Goal: Check status: Check status

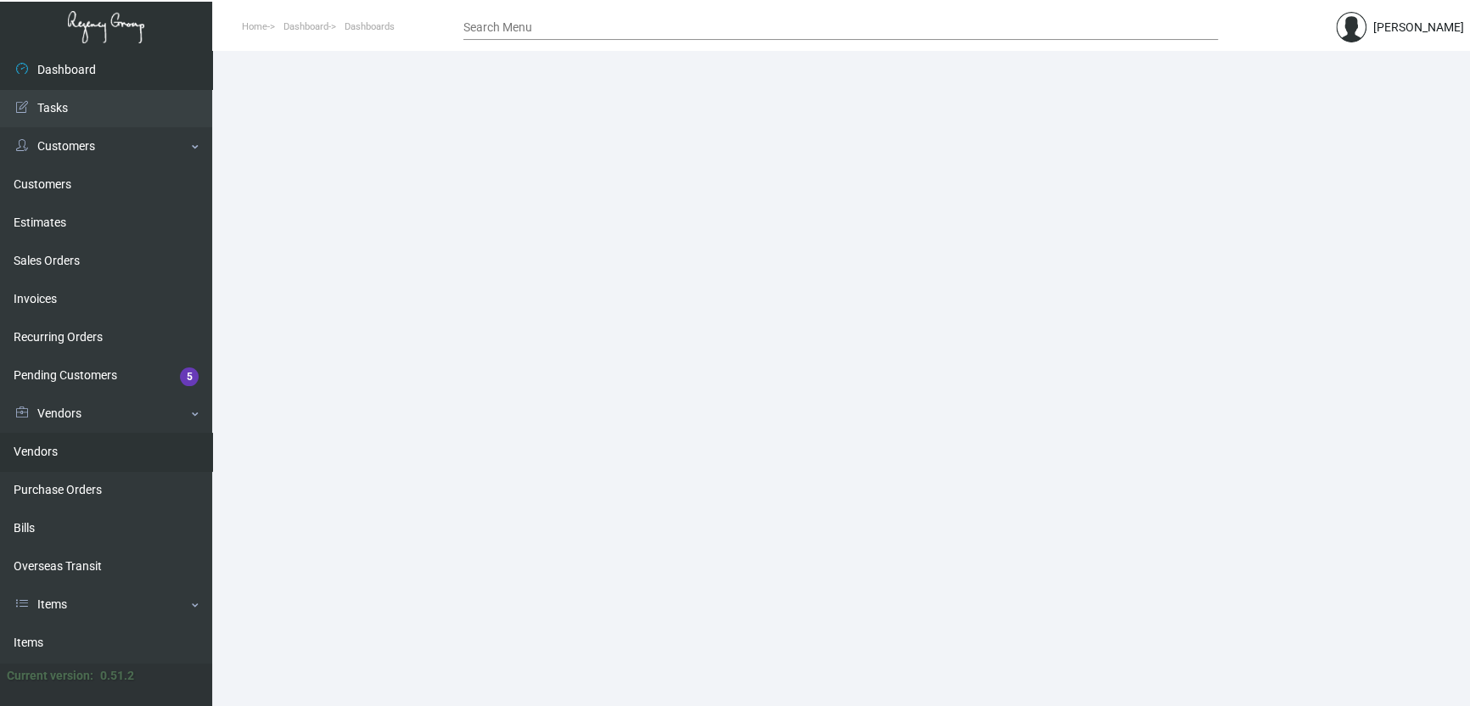
drag, startPoint x: 62, startPoint y: 488, endPoint x: 113, endPoint y: 457, distance: 59.8
click at [62, 488] on link "Purchase Orders" at bounding box center [106, 490] width 212 height 38
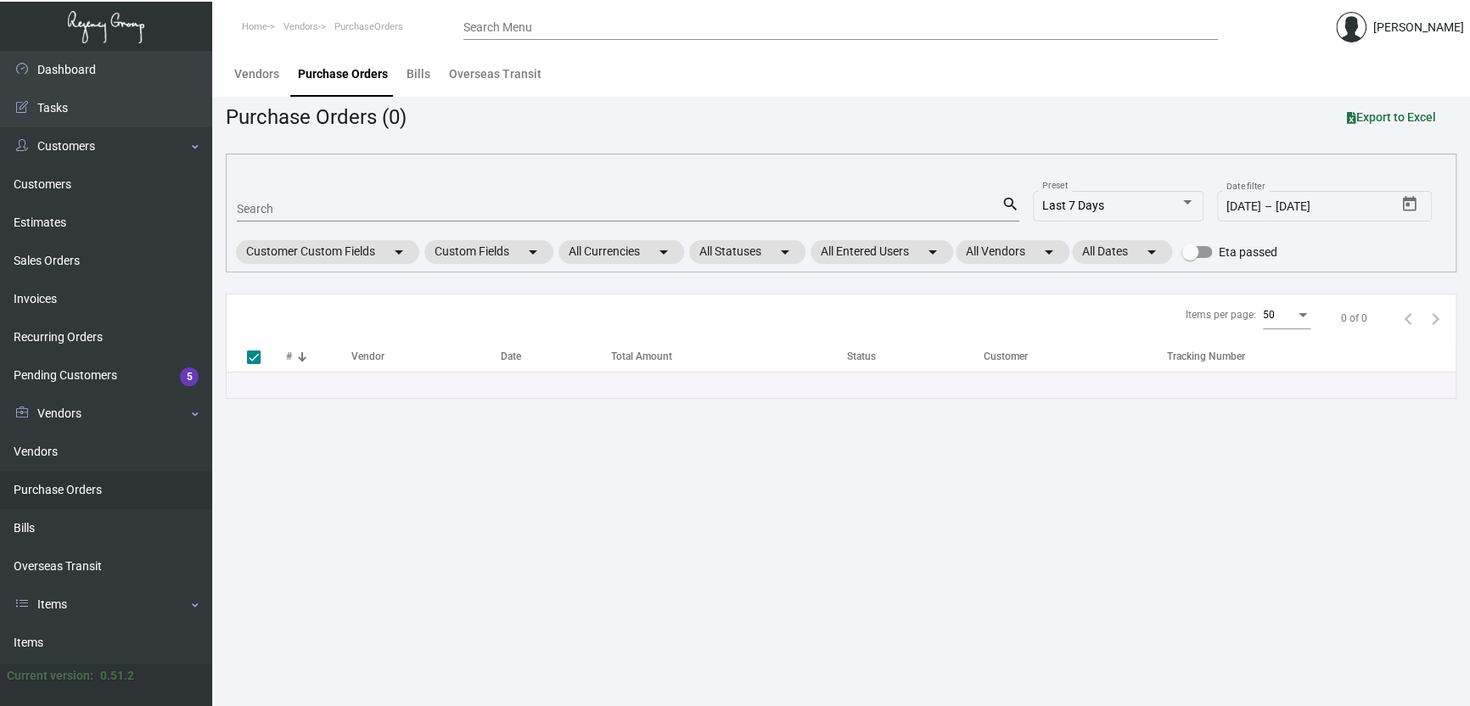
click at [334, 201] on div "Search" at bounding box center [619, 208] width 765 height 26
paste input "108188"
type input "108188"
checkbox input "false"
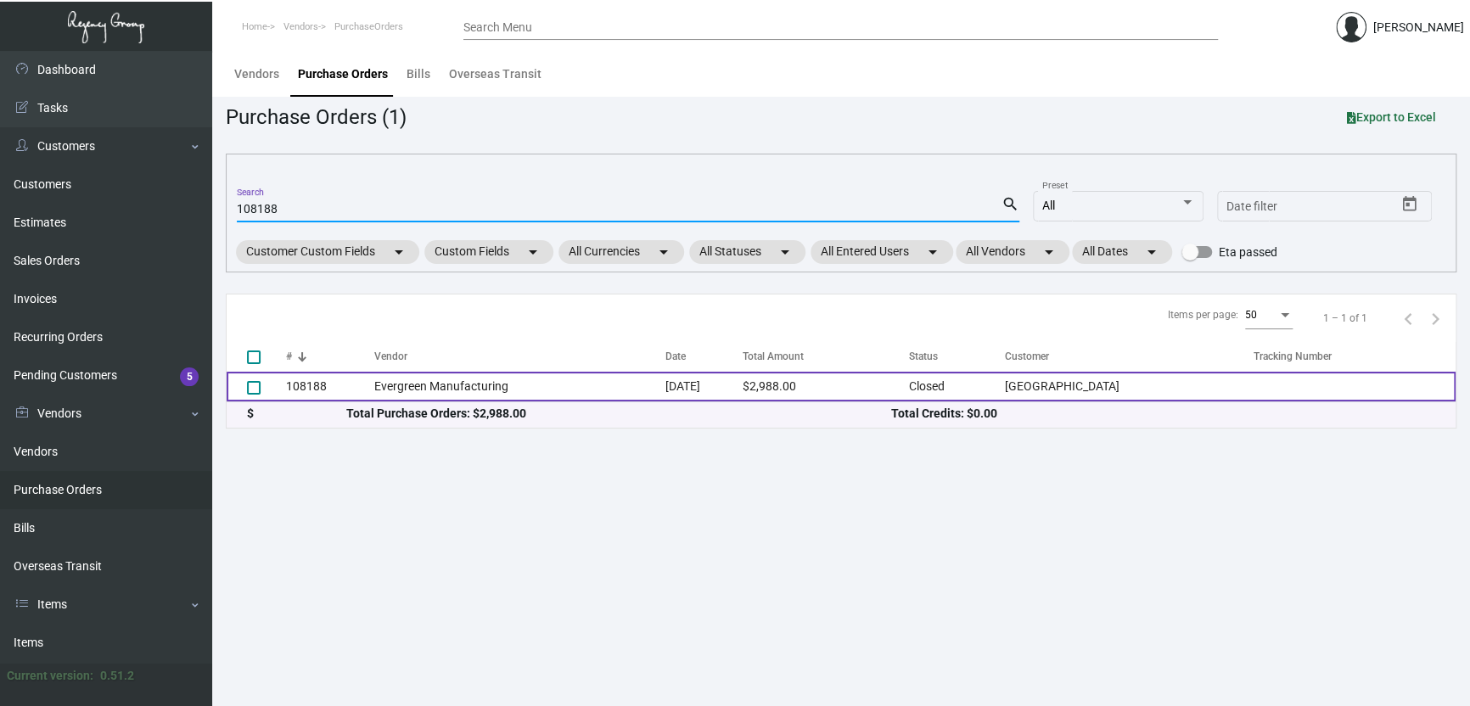
click at [473, 382] on td "Evergreen Manufacturing" at bounding box center [519, 387] width 291 height 30
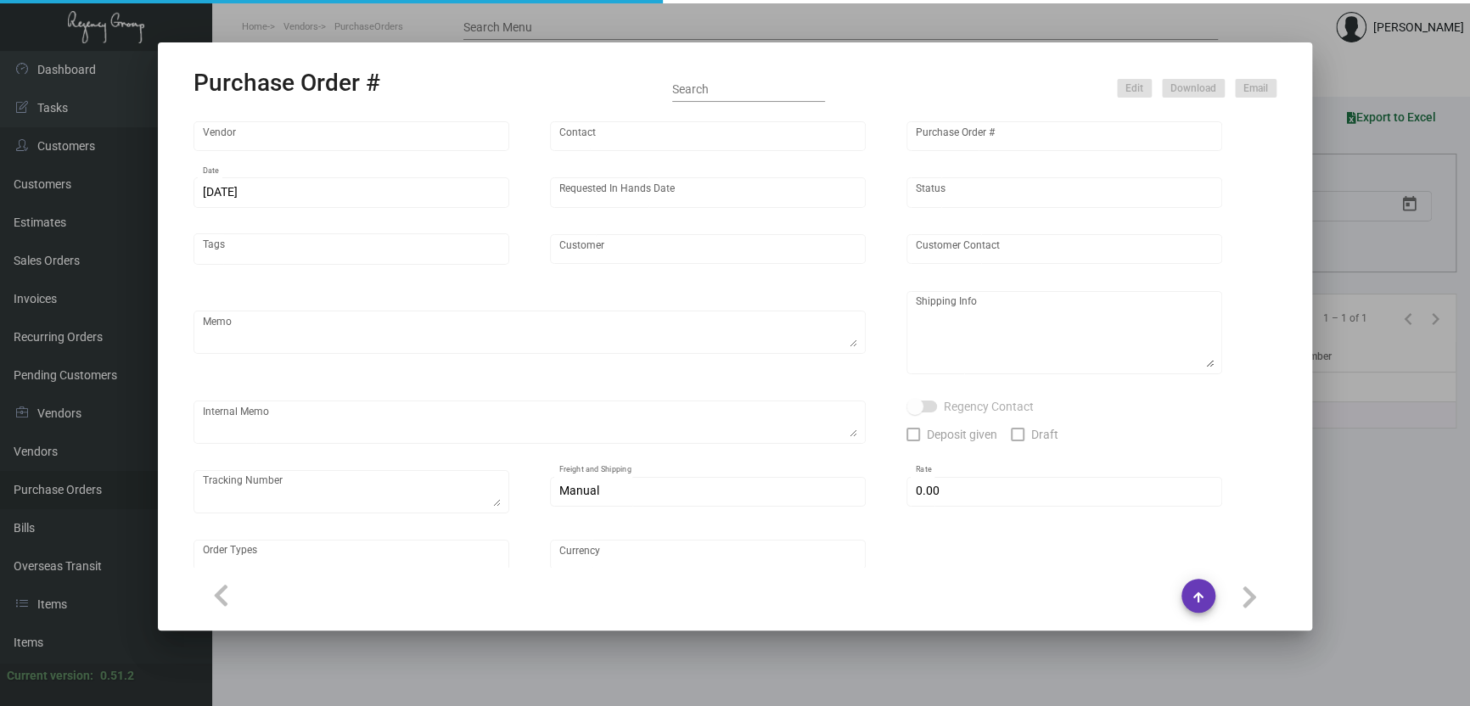
type input "Evergreen Manufacturing"
type input "[PERSON_NAME]"
type input "108188"
type input "[DATE]"
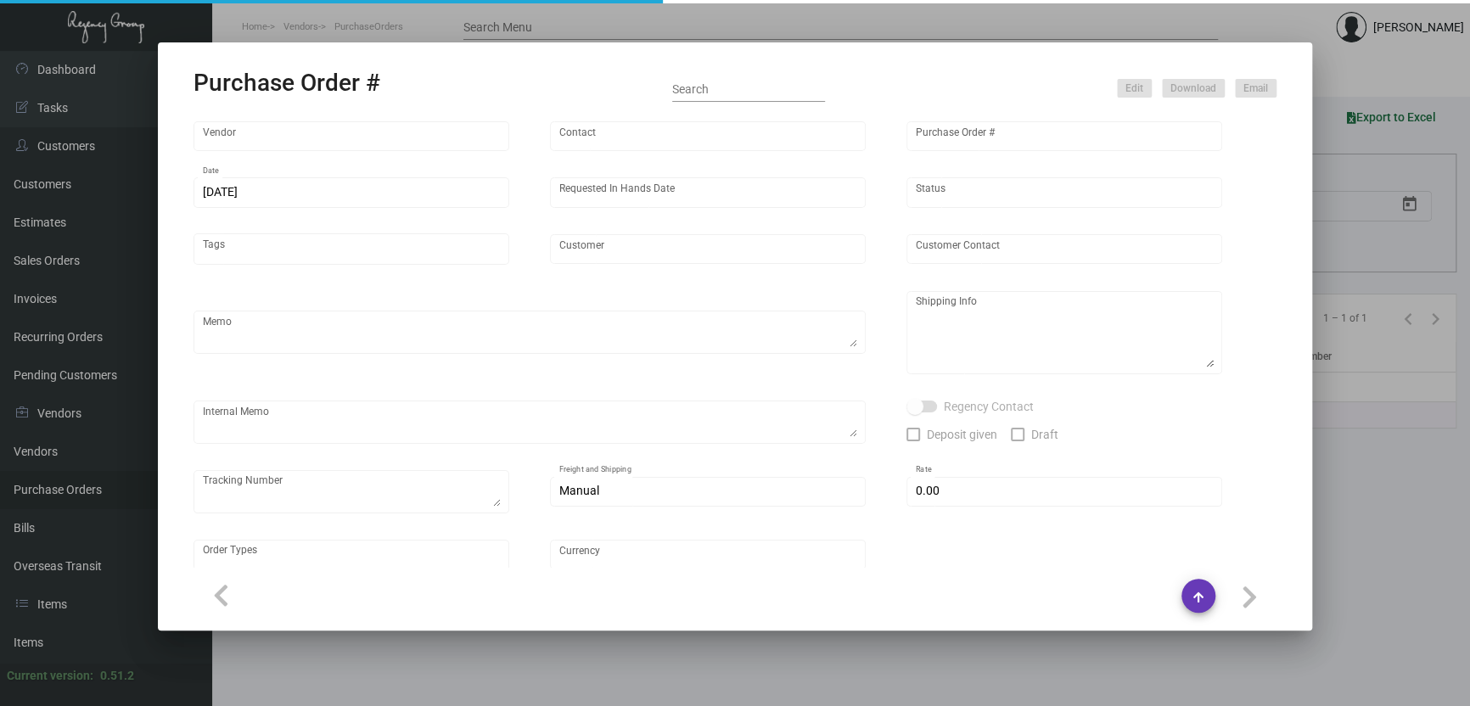
type input "[GEOGRAPHIC_DATA]"
type input "[PERSON_NAME]"
type textarea "When ready to ship, please contact: [EMAIL_ADDRESS][DOMAIN_NAME] for ALL UPS sh…"
type textarea "[GEOGRAPHIC_DATA] - [PERSON_NAME] [STREET_ADDRESS]"
type textarea "The vendor updated the completion date to 11/26. Label provided to vendor to sh…"
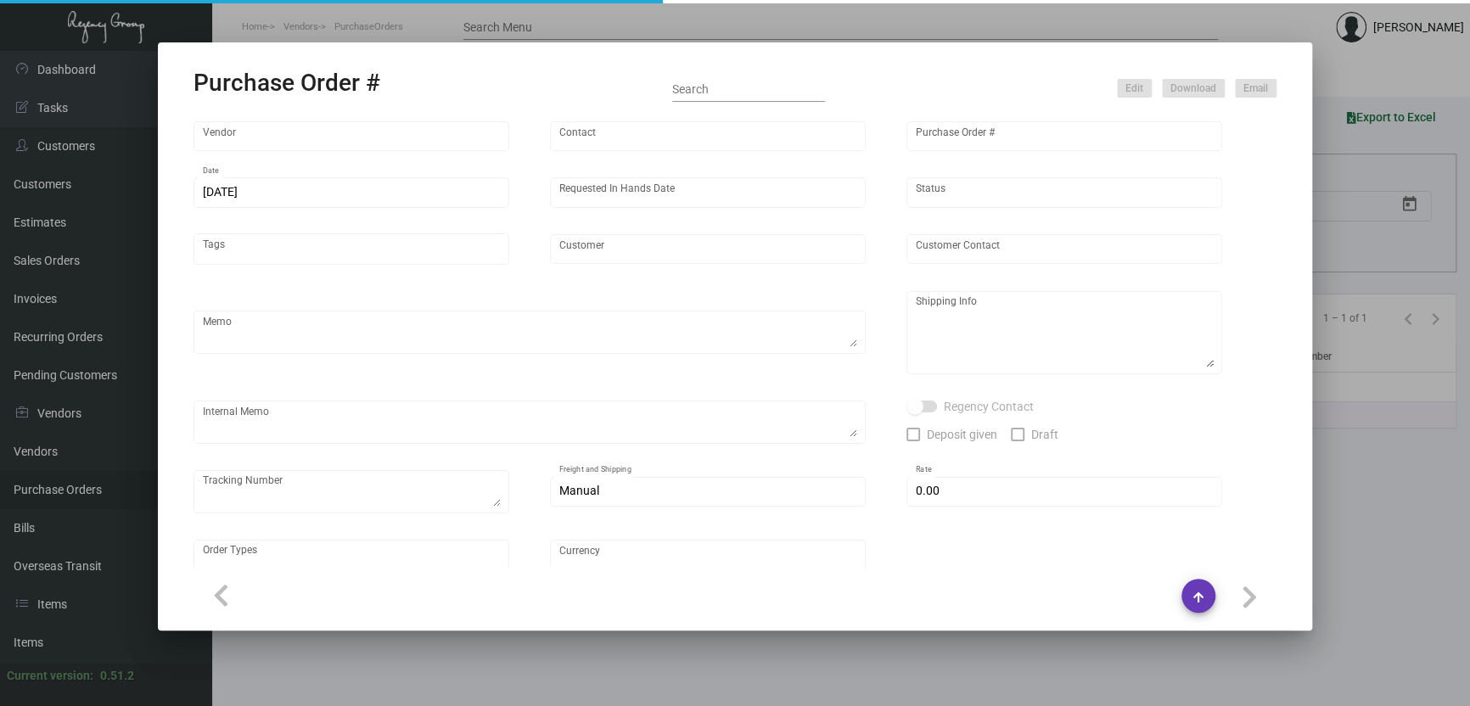
type input "$ 0.00"
type input "United States Dollar $"
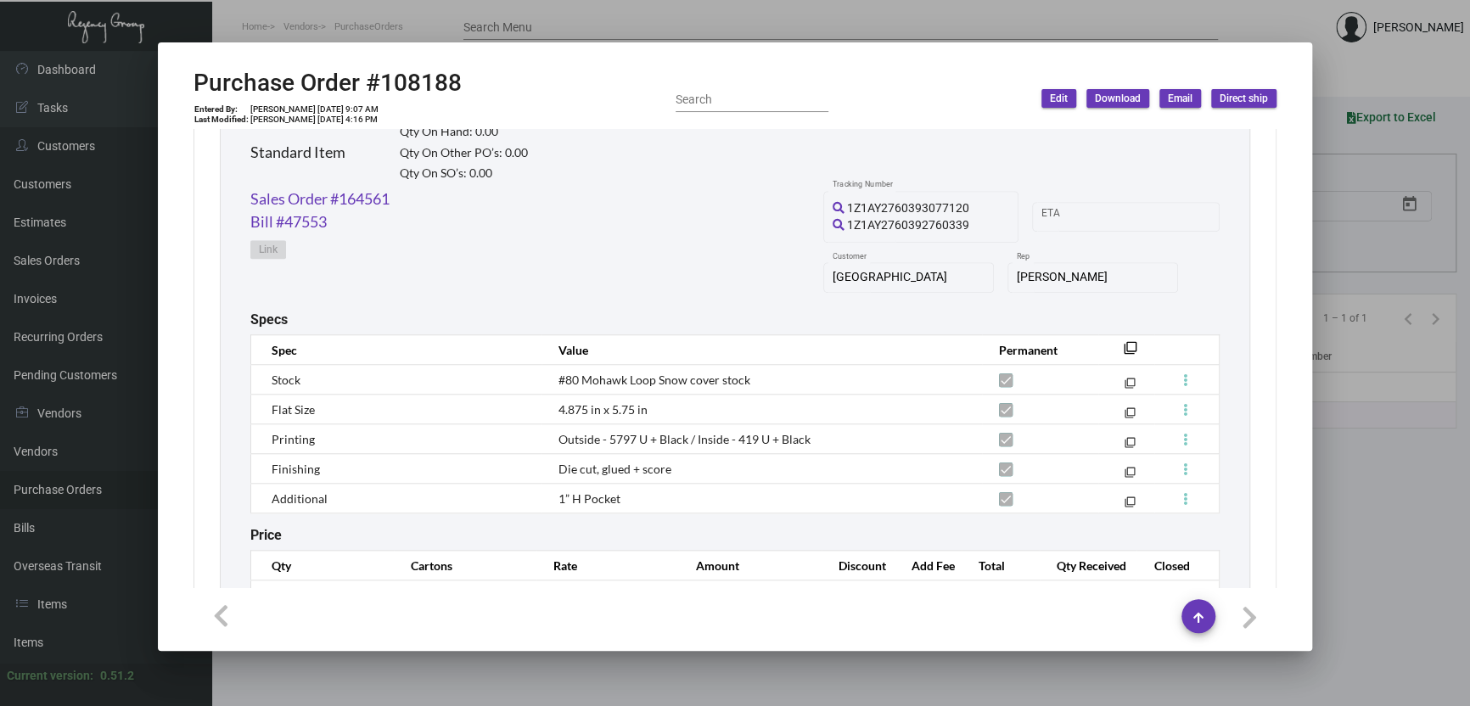
scroll to position [848, 0]
drag, startPoint x: 1068, startPoint y: 19, endPoint x: 1082, endPoint y: 3, distance: 20.4
click at [1068, 19] on div at bounding box center [735, 353] width 1470 height 706
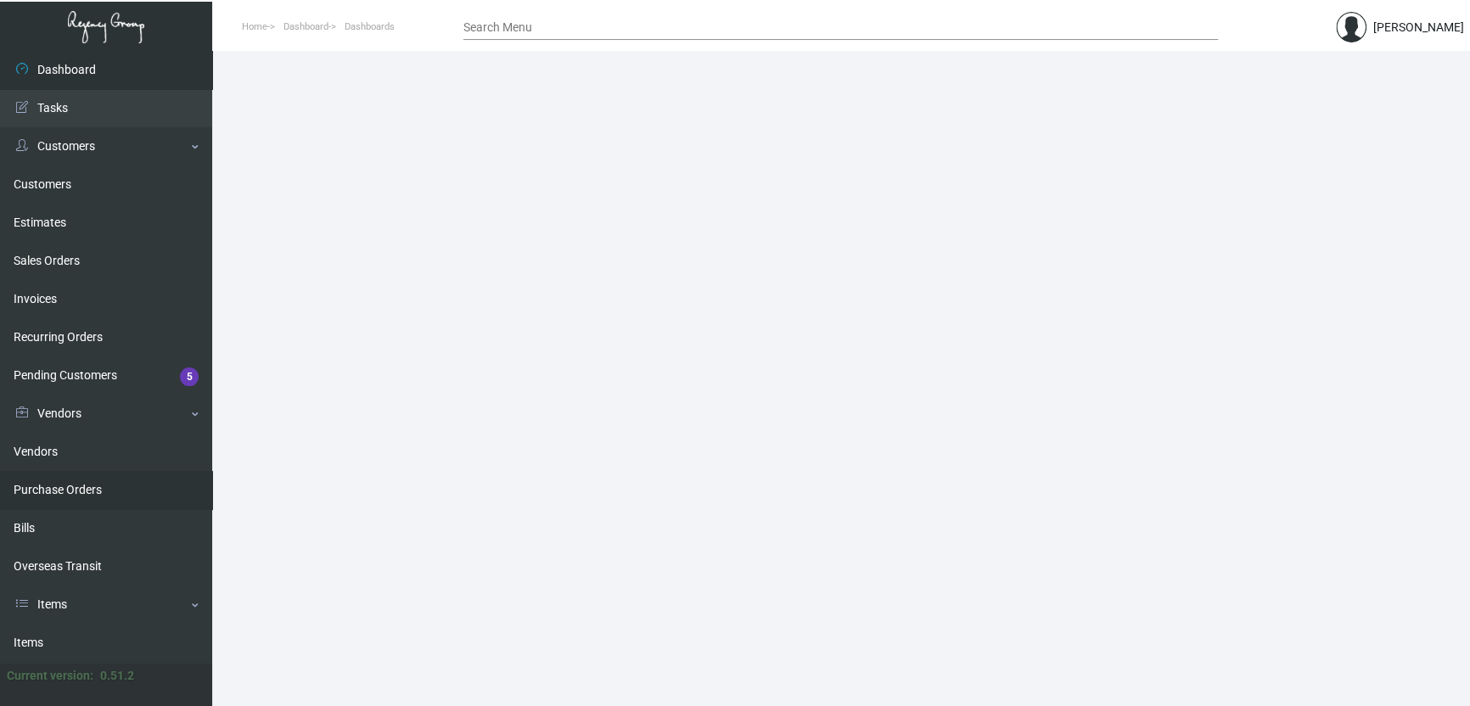
click at [108, 488] on link "Purchase Orders" at bounding box center [106, 490] width 212 height 38
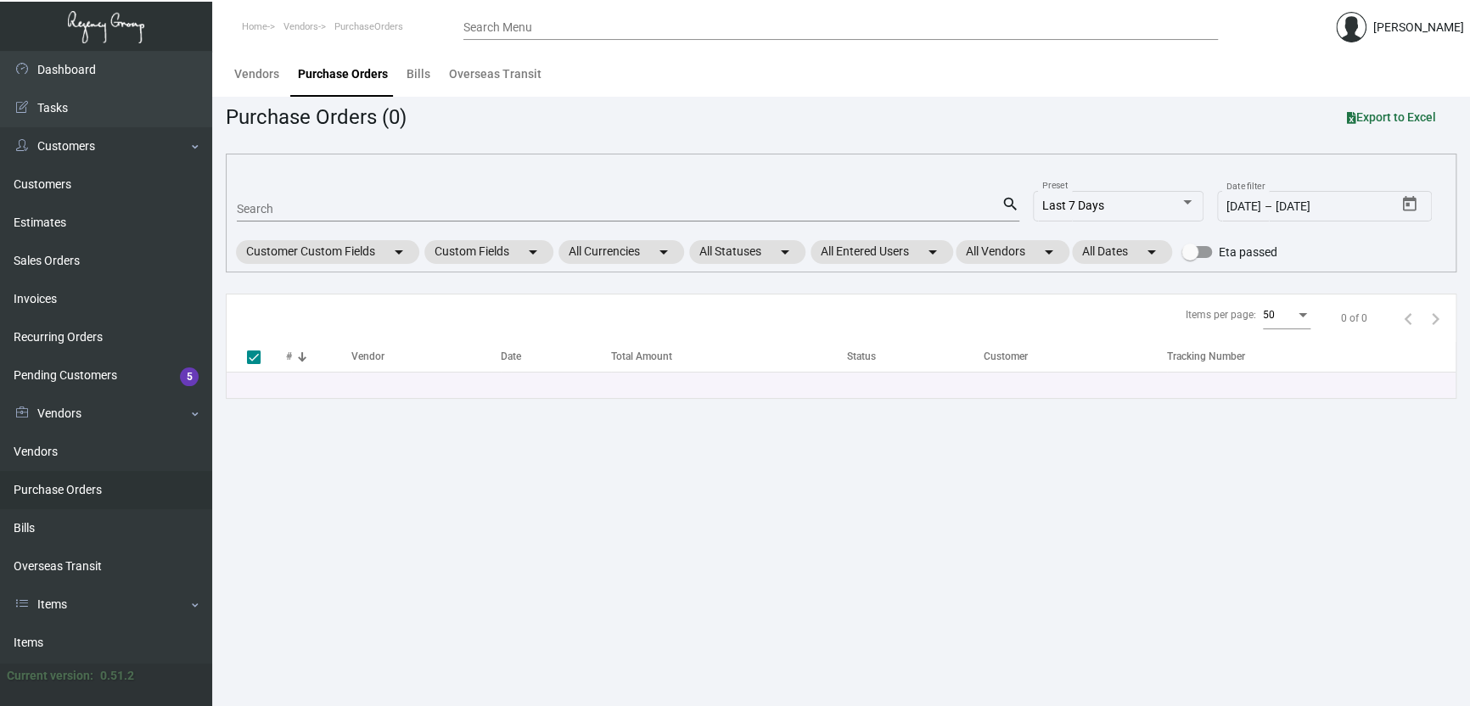
click at [0, 471] on link "Purchase Orders" at bounding box center [106, 490] width 212 height 38
drag, startPoint x: 331, startPoint y: 193, endPoint x: 328, endPoint y: 203, distance: 9.7
click at [330, 195] on div "Search" at bounding box center [619, 208] width 765 height 26
paste input "85181"
type input "85181"
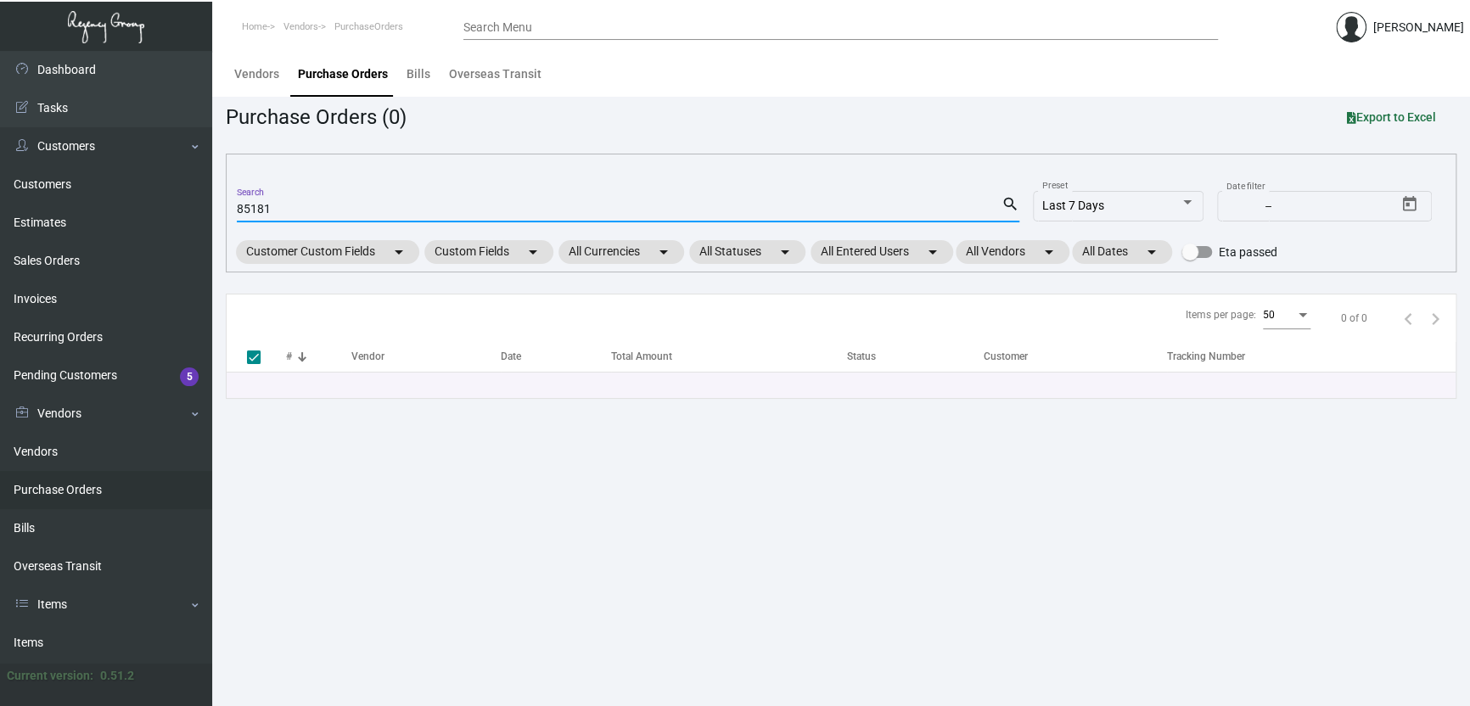
checkbox input "false"
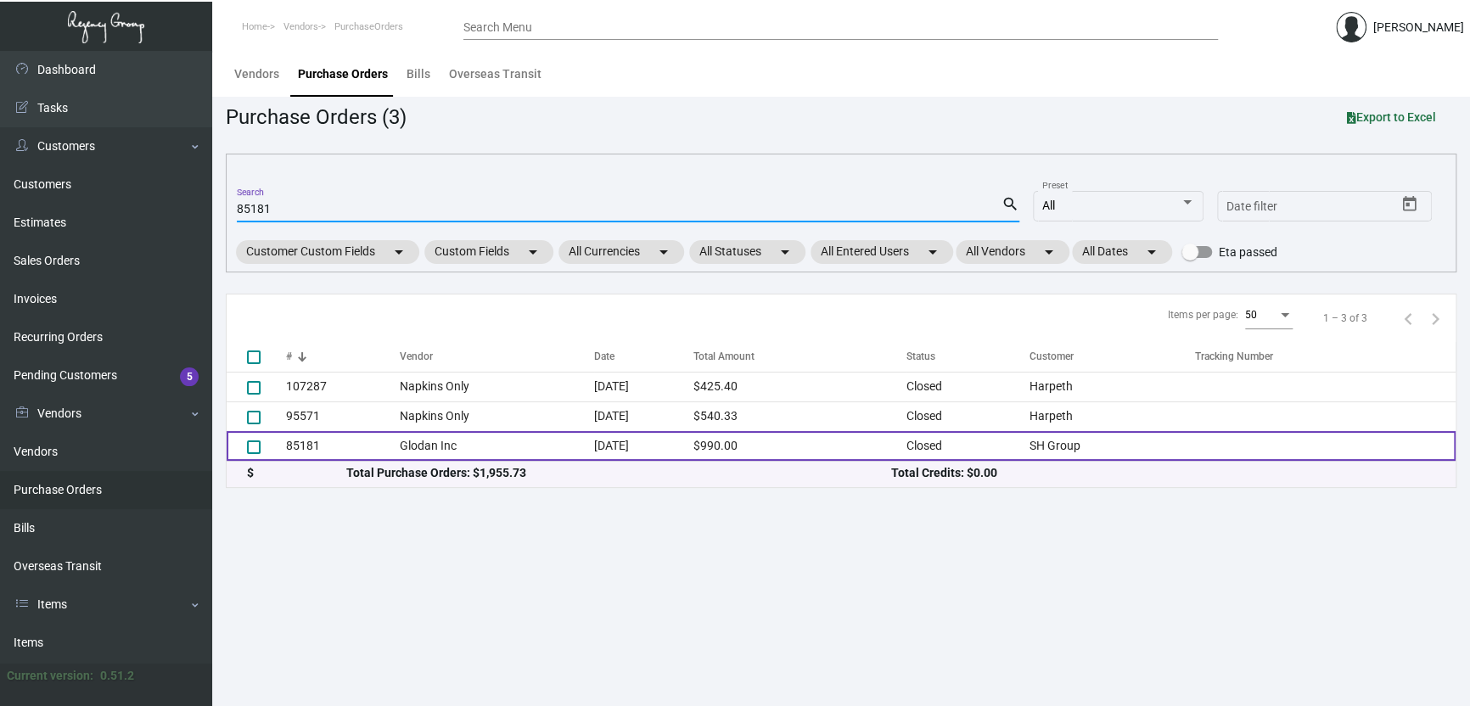
click at [567, 453] on td "Glodan Inc" at bounding box center [497, 446] width 194 height 30
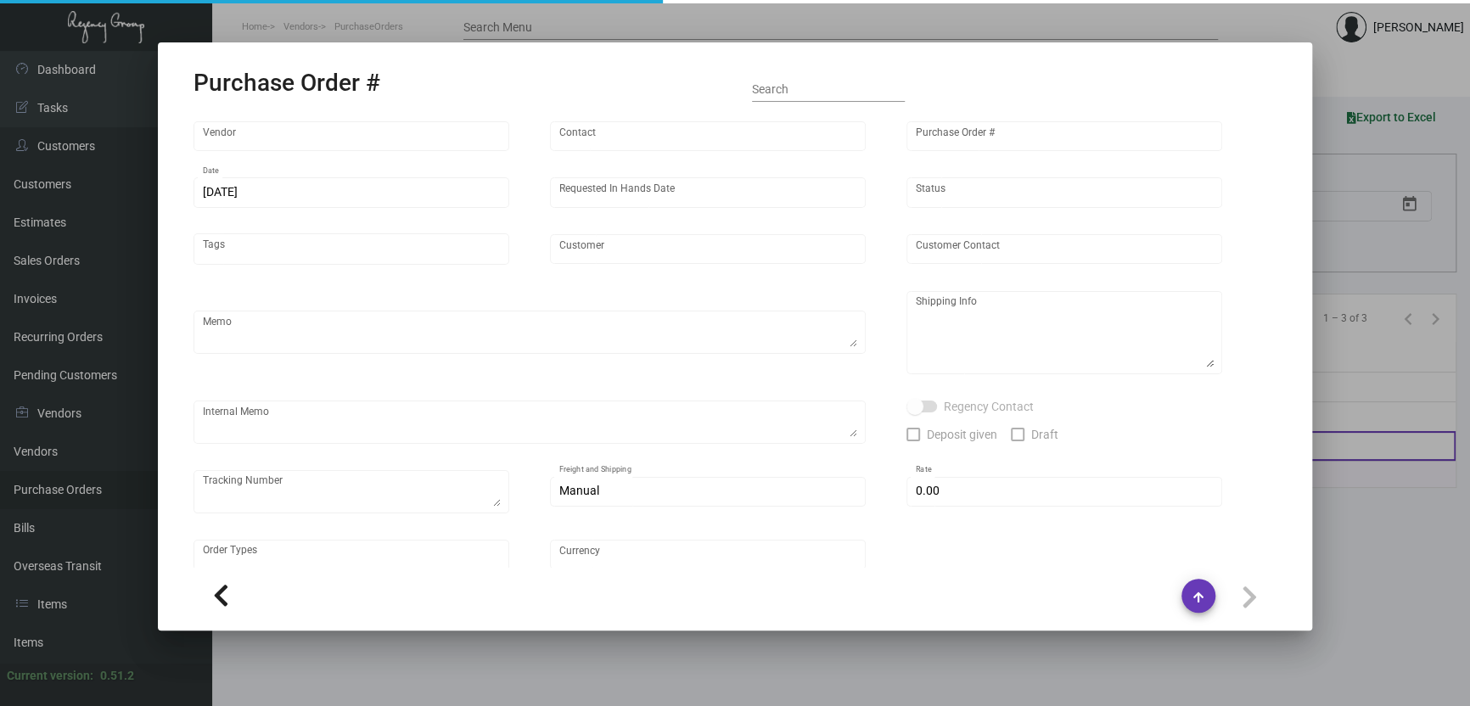
type input "Glodan Inc"
type input "Tim Glowatski"
type input "85181"
type input "9/24/2021"
type input "9/30/2021"
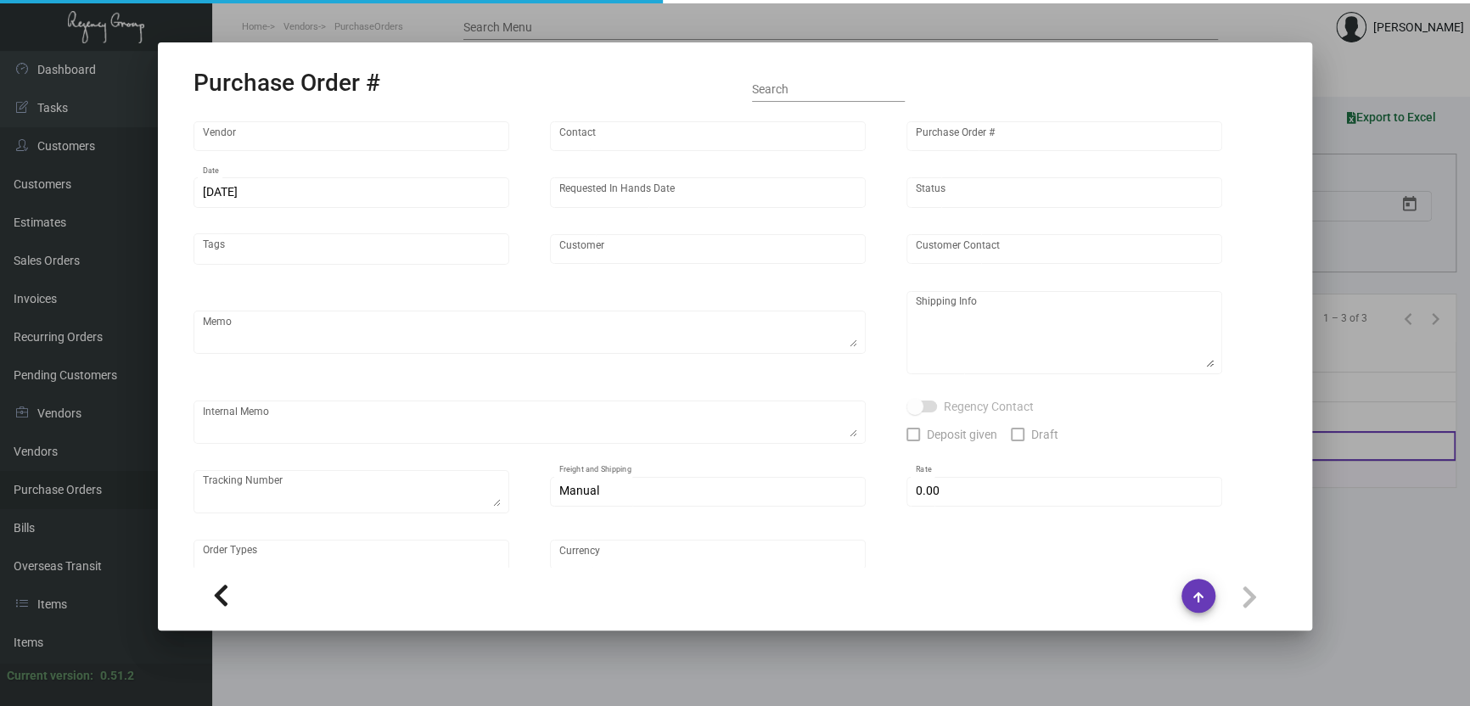
type input "SH Group"
type textarea "Regency Group NJ Alex Penate 22 Belgrove Dr. Kearny, NJ 07032 US"
type textarea "Glodan order #45818"
checkbox input "true"
type input "$ 0.00"
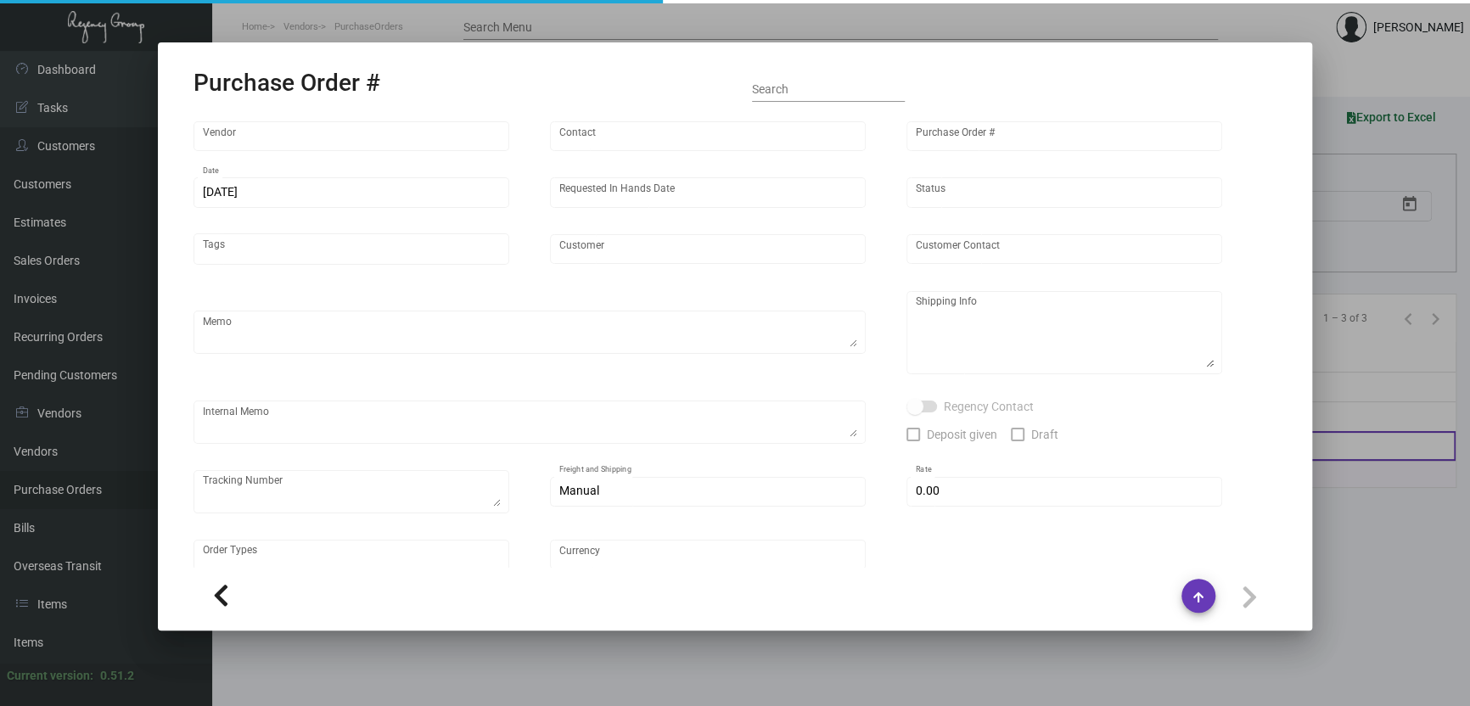
type input "United States Dollar $"
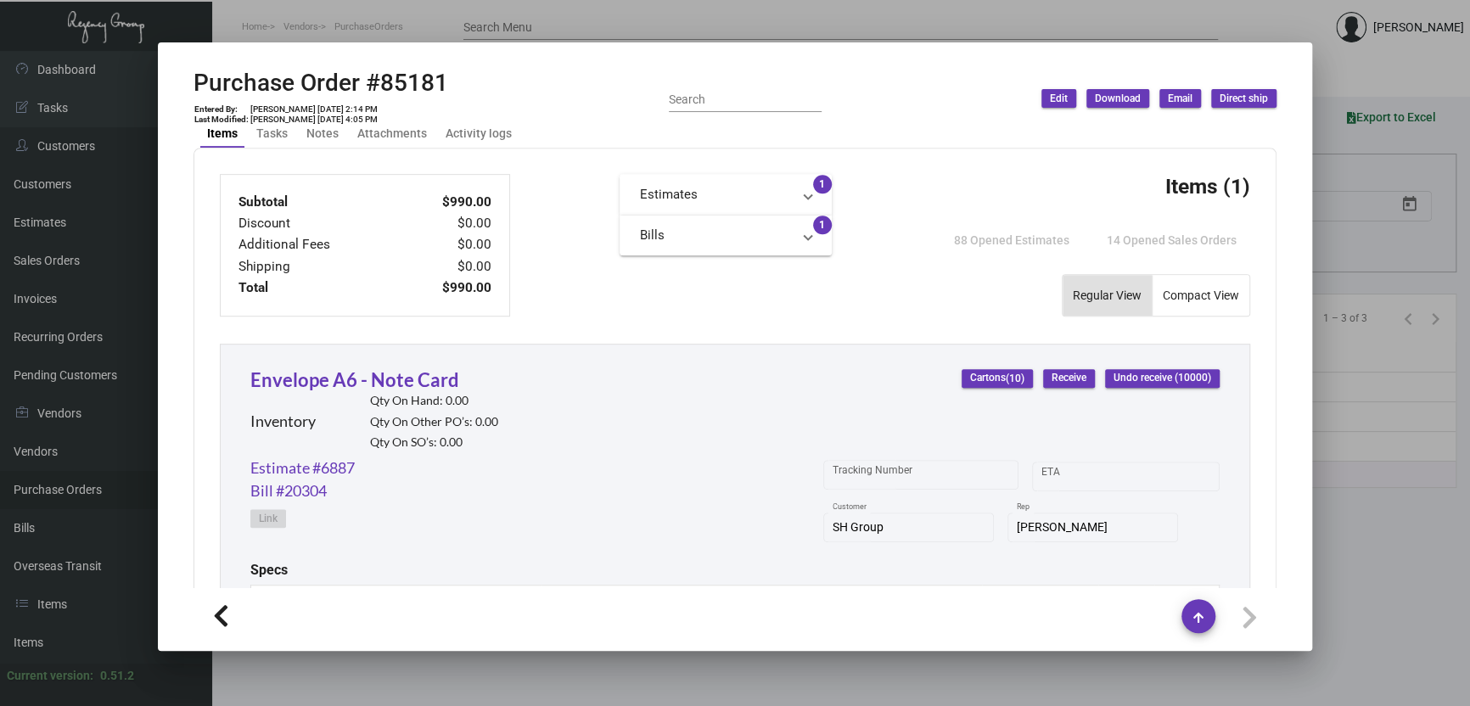
scroll to position [845, 0]
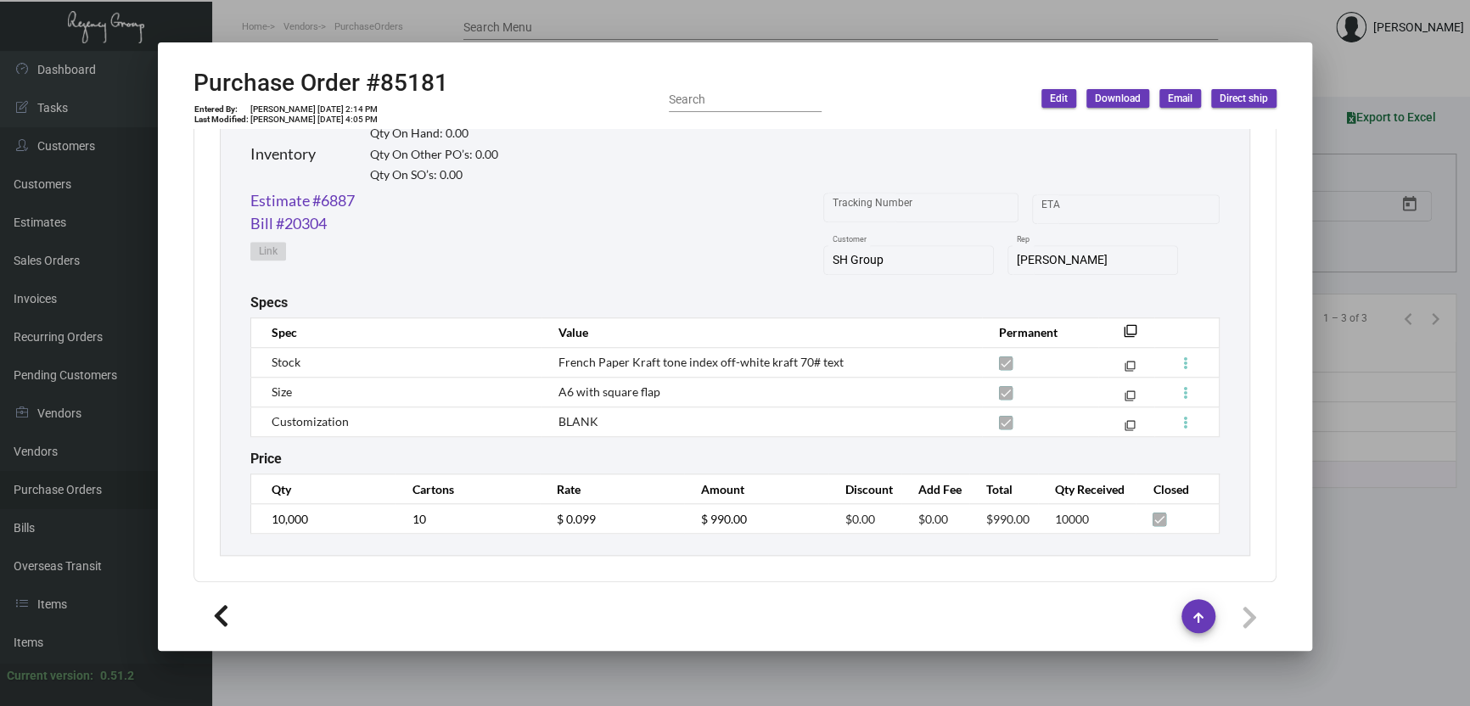
click at [407, 81] on h2 "Purchase Order #85181" at bounding box center [320, 83] width 255 height 29
copy h2 "85181"
